Goal: Task Accomplishment & Management: Use online tool/utility

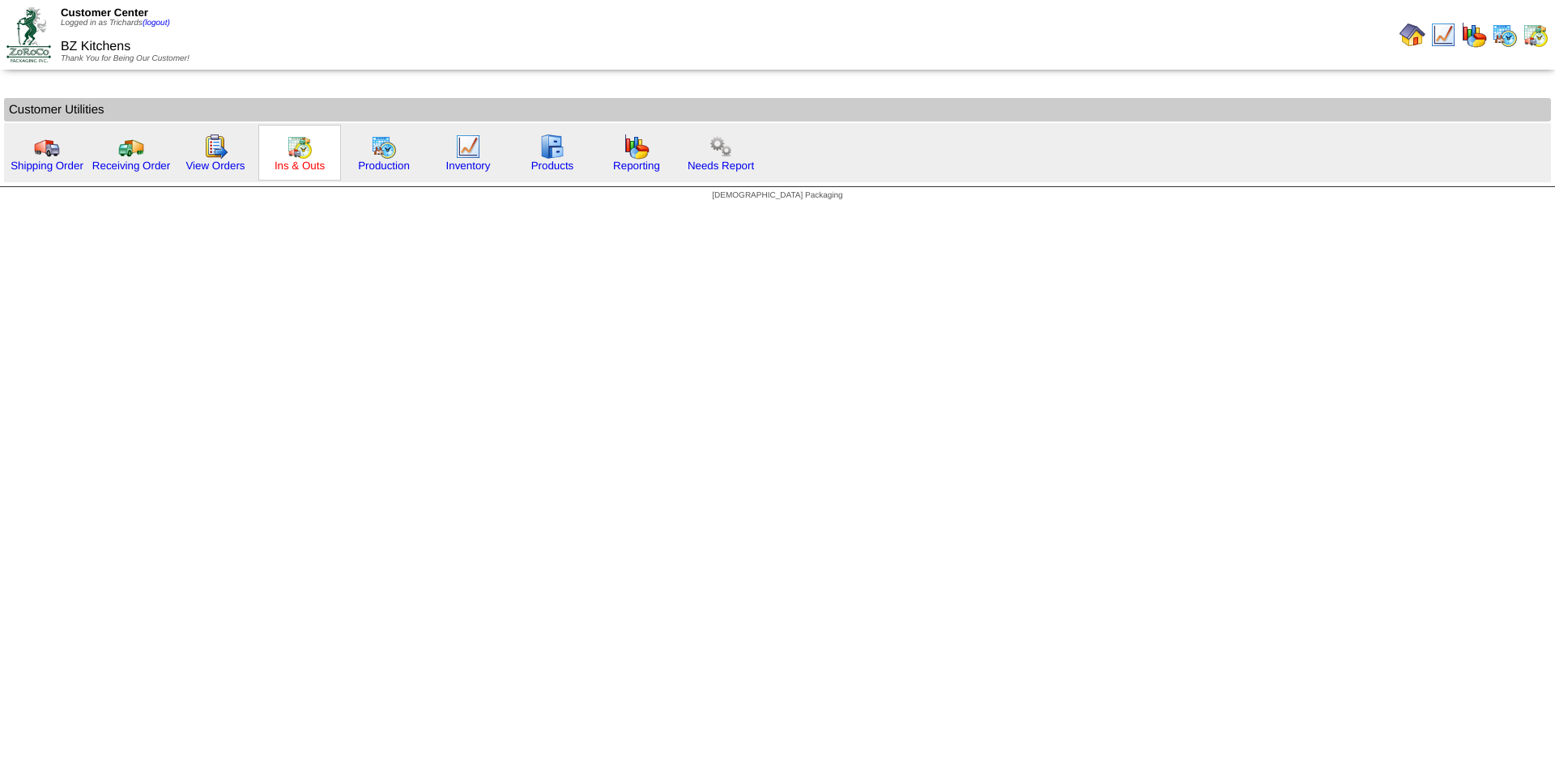
click at [306, 161] on link "Ins & Outs" at bounding box center [300, 165] width 50 height 12
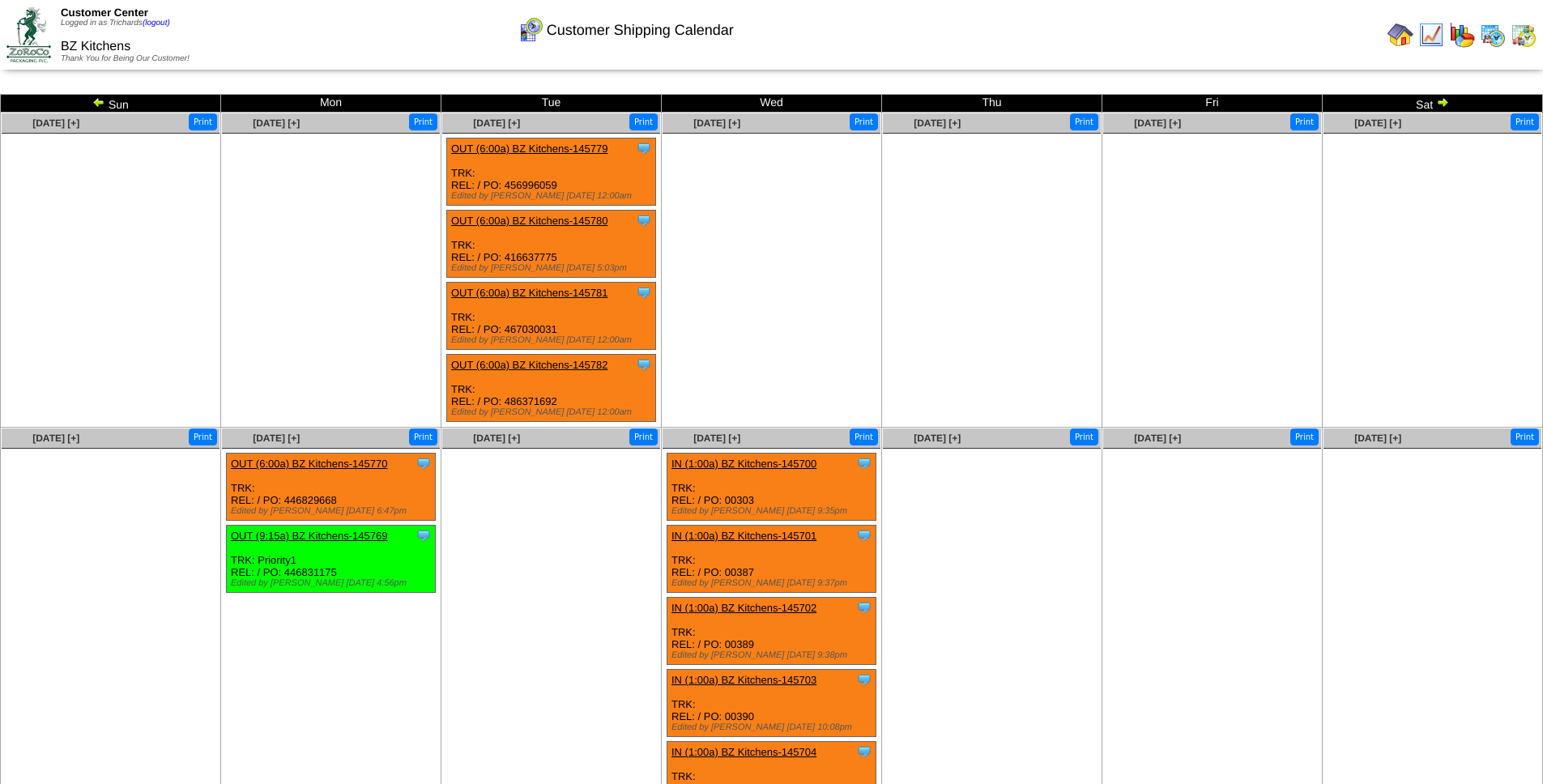
click at [97, 102] on img at bounding box center [99, 102] width 13 height 13
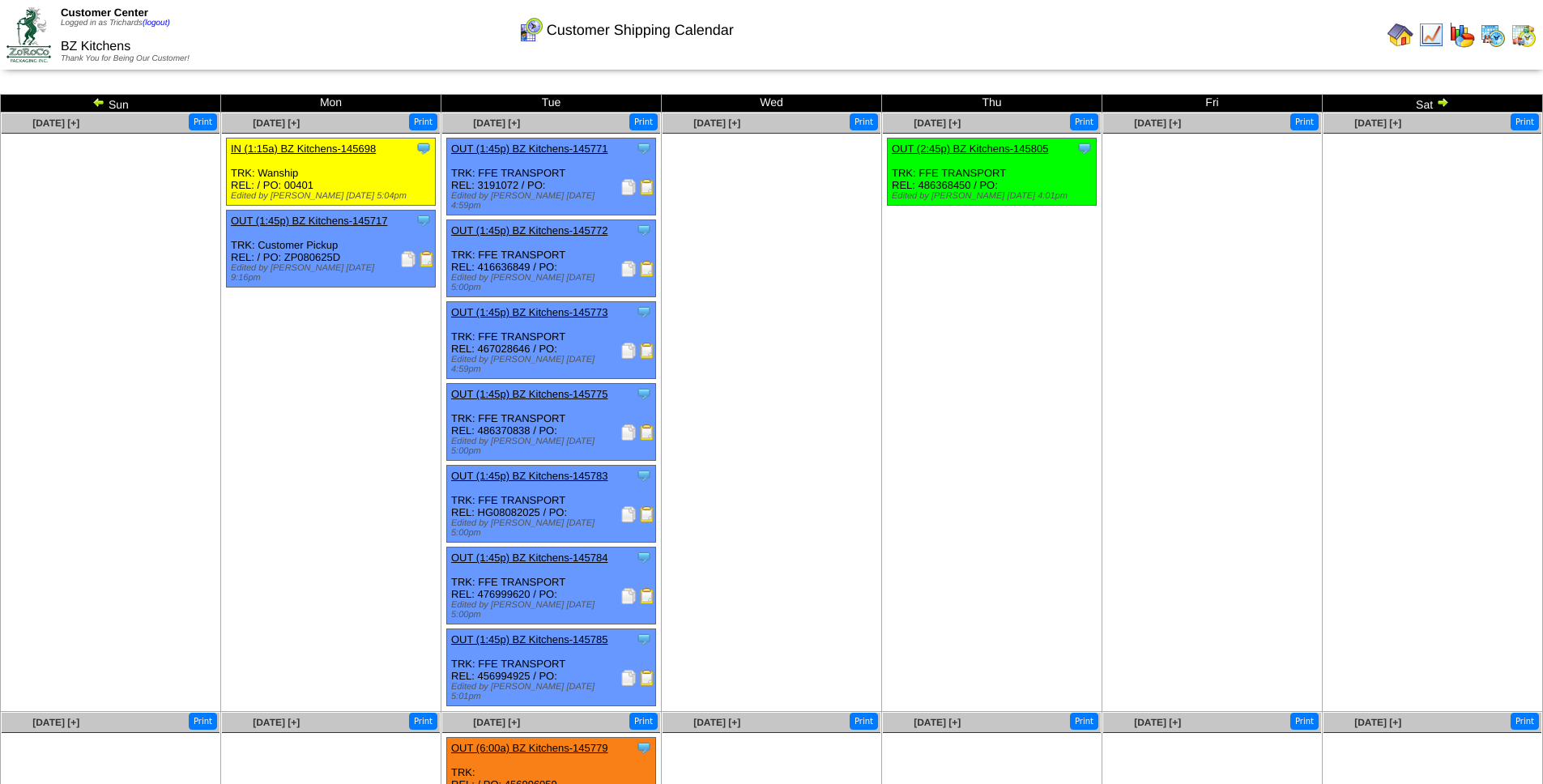
click at [626, 506] on img at bounding box center [628, 513] width 16 height 16
click at [1406, 39] on img at bounding box center [1401, 35] width 26 height 26
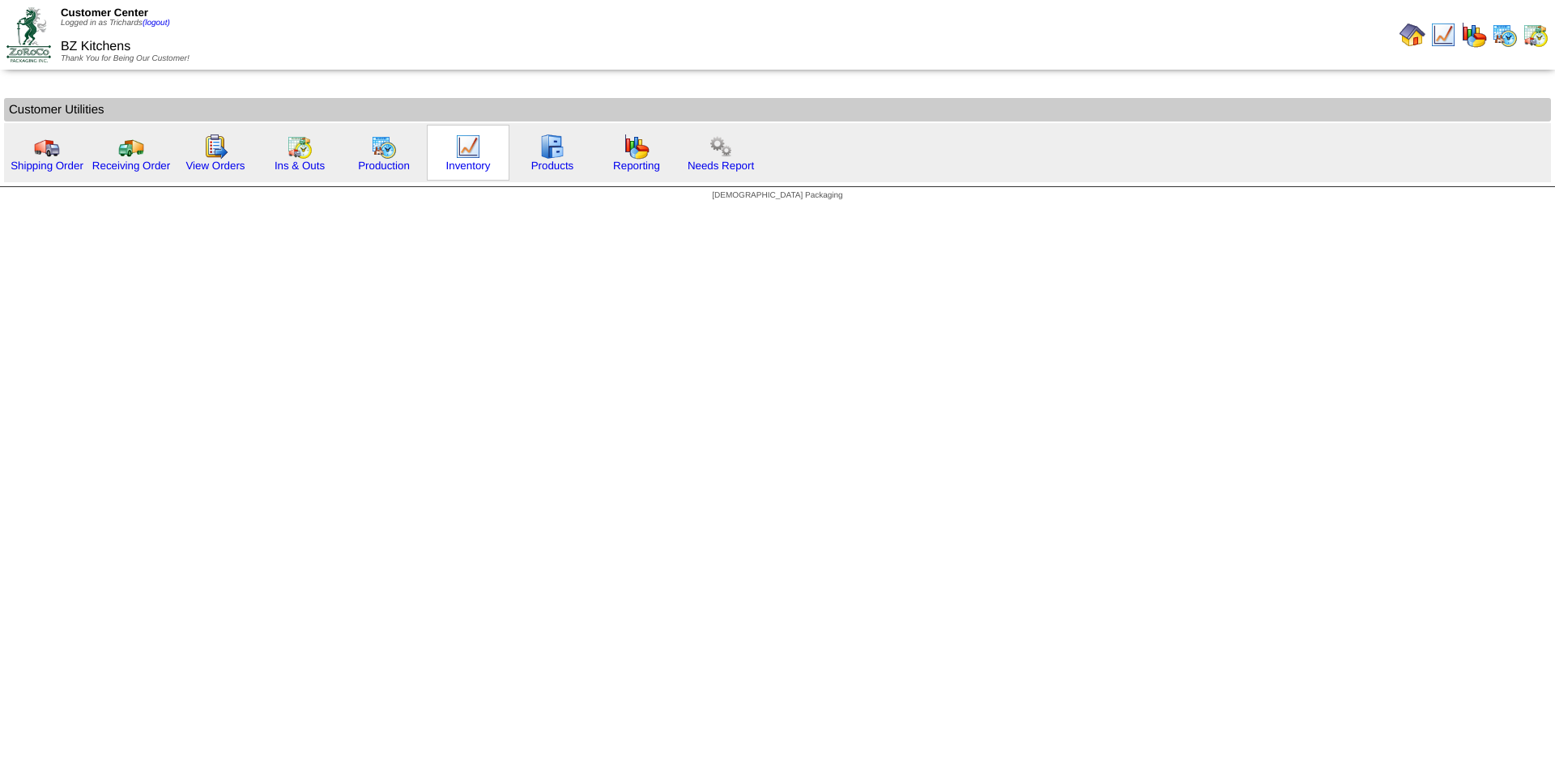
click at [463, 157] on img at bounding box center [469, 147] width 26 height 26
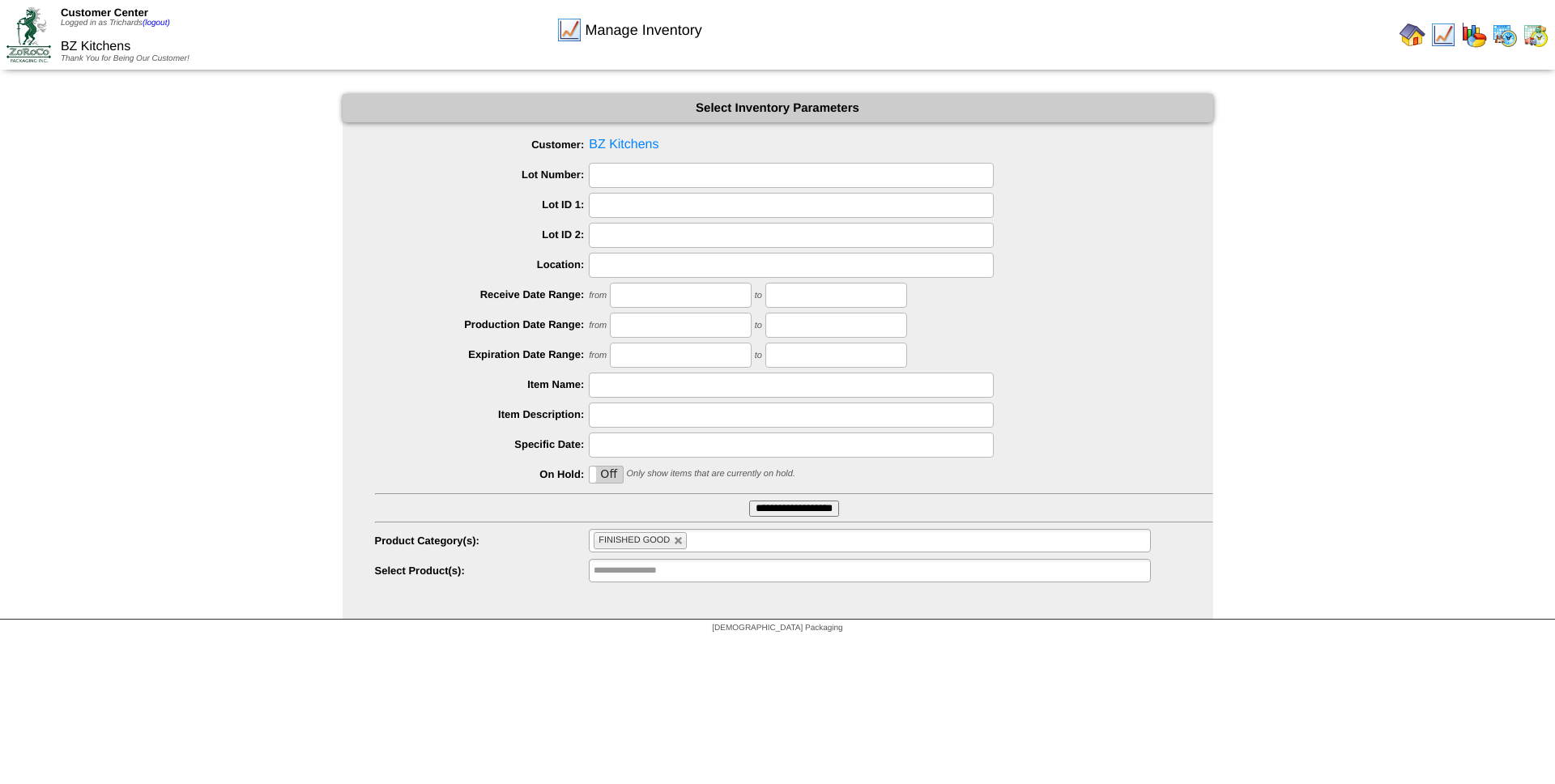
click at [780, 508] on input "**********" at bounding box center [794, 508] width 90 height 16
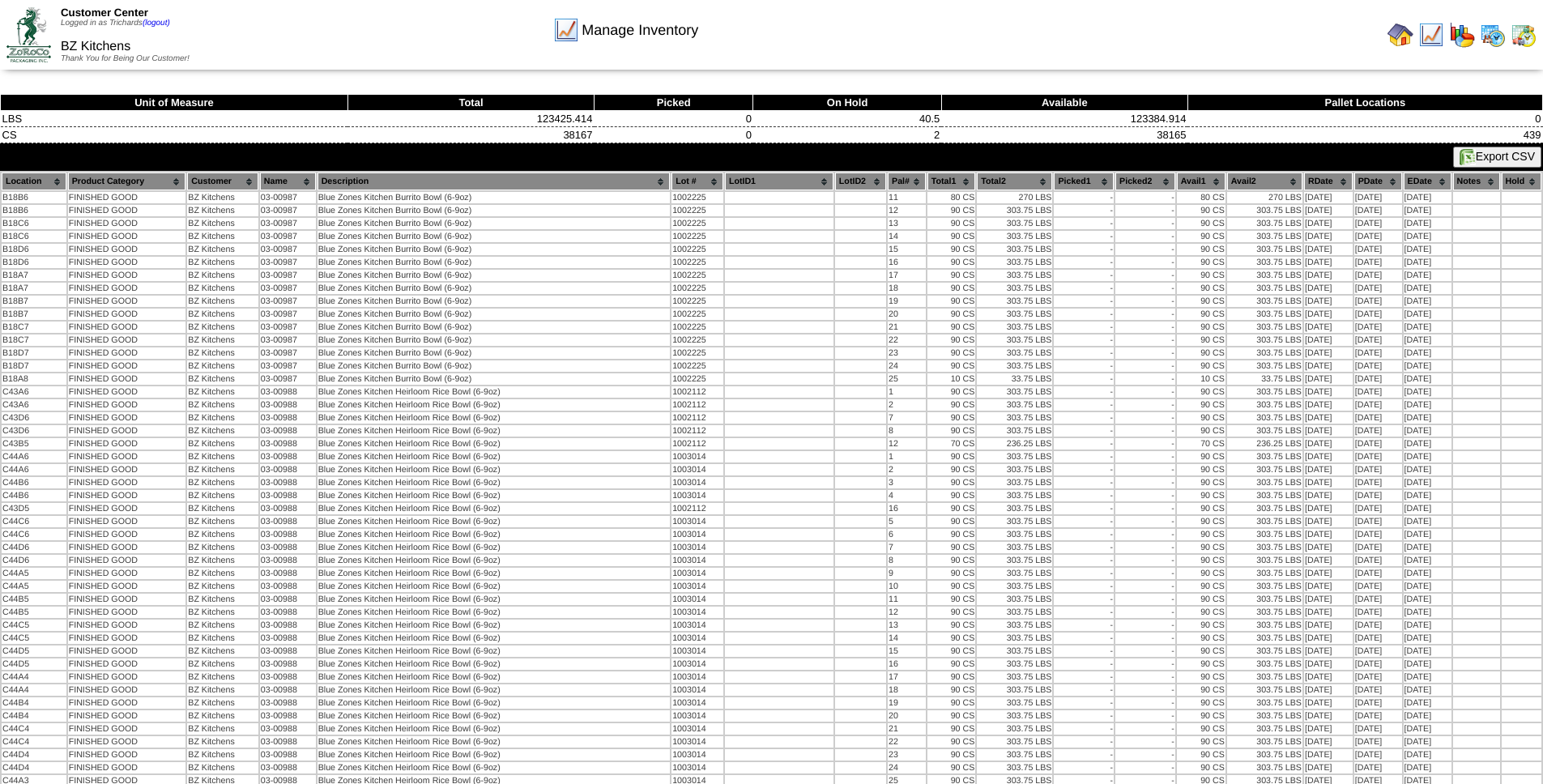
click at [1500, 159] on button "Export CSV" at bounding box center [1497, 157] width 89 height 21
